Goal: Information Seeking & Learning: Learn about a topic

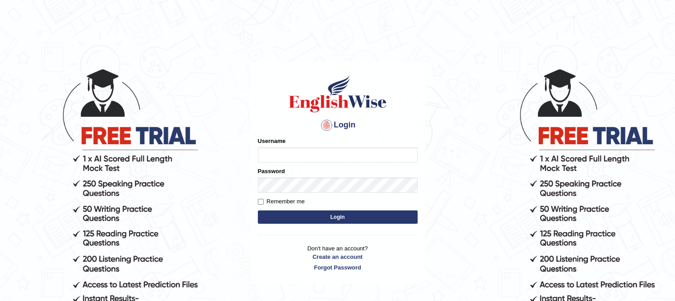
type input "fransikaf"
click at [289, 224] on form "Please fix the following errors: Username fransikaf Password Remember me Login" at bounding box center [338, 181] width 160 height 89
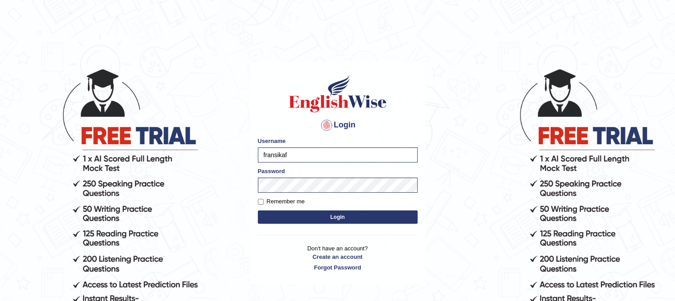
click at [283, 212] on button "Login" at bounding box center [338, 216] width 160 height 13
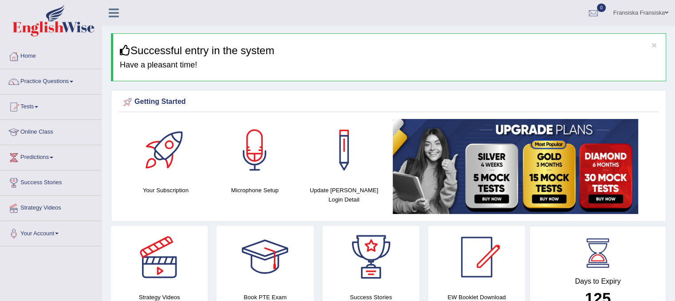
click at [48, 79] on link "Practice Questions" at bounding box center [50, 80] width 101 height 22
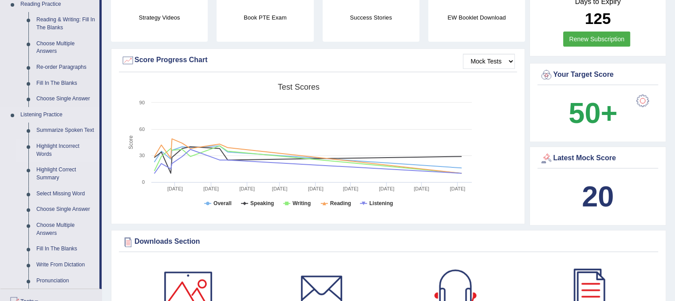
scroll to position [278, 0]
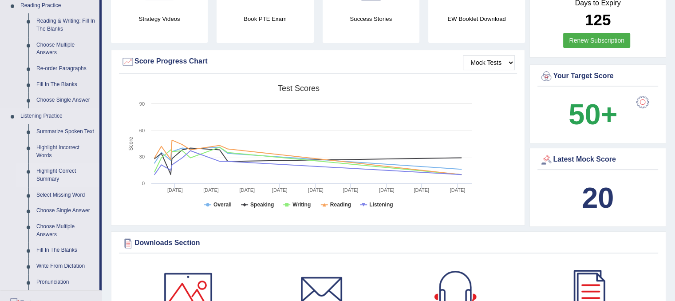
click at [46, 176] on link "Highlight Correct Summary" at bounding box center [65, 175] width 67 height 24
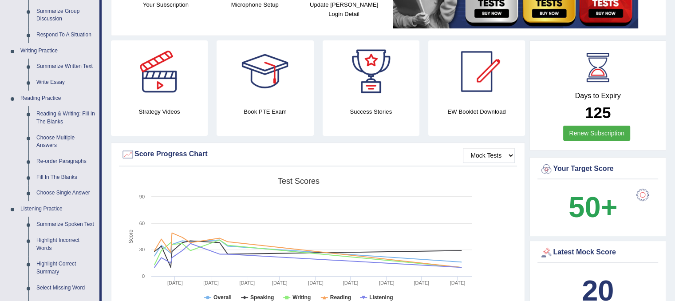
scroll to position [0, 0]
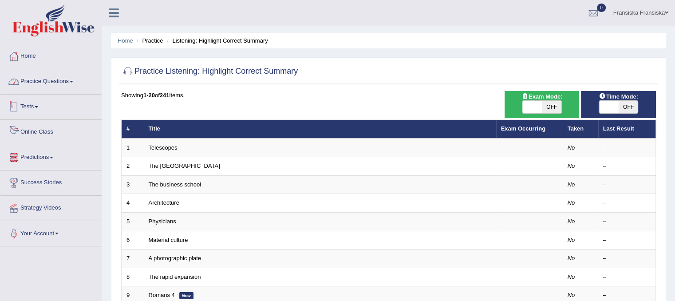
click at [56, 86] on link "Practice Questions" at bounding box center [50, 80] width 101 height 22
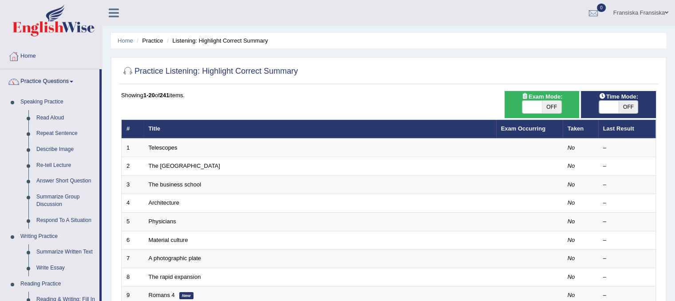
click at [57, 130] on link "Repeat Sentence" at bounding box center [65, 134] width 67 height 16
